Goal: Transaction & Acquisition: Subscribe to service/newsletter

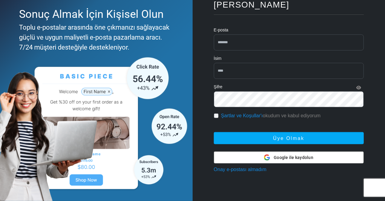
scroll to position [59, 0]
click at [309, 155] on font "Google ile kaydolun" at bounding box center [294, 157] width 40 height 5
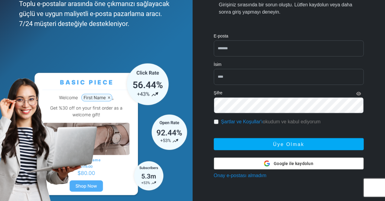
scroll to position [81, 0]
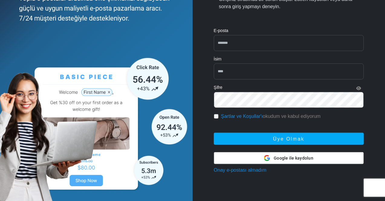
click at [296, 159] on font "Google ile kaydolun" at bounding box center [294, 158] width 40 height 5
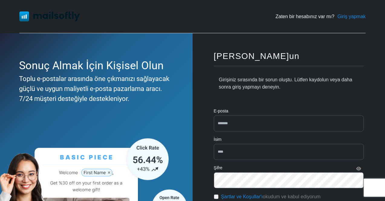
click at [356, 15] on font "Giriş yapmak" at bounding box center [352, 16] width 28 height 5
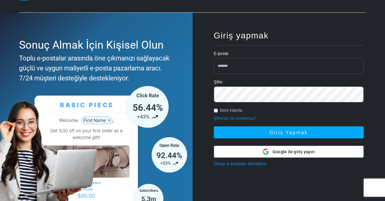
scroll to position [30, 0]
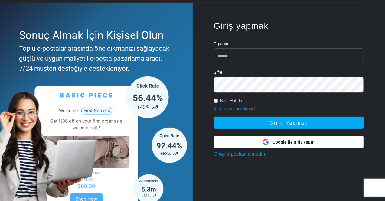
click at [273, 141] on font "Google ile giriş yapın" at bounding box center [294, 142] width 42 height 5
